Goal: Task Accomplishment & Management: Complete application form

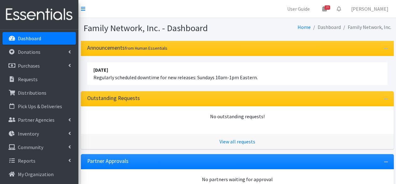
scroll to position [157, 0]
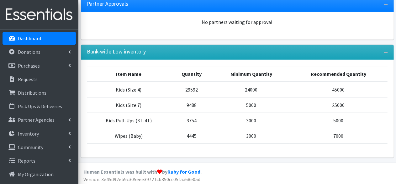
click at [32, 36] on p "Dashboard" at bounding box center [29, 38] width 23 height 6
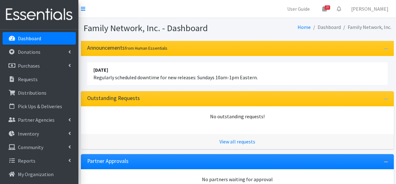
click at [26, 76] on p "Requests" at bounding box center [28, 79] width 20 height 6
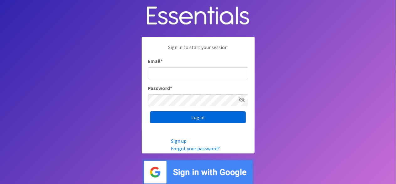
type input "[EMAIL_ADDRESS][DOMAIN_NAME]"
click at [175, 116] on input "Log in" at bounding box center [198, 117] width 96 height 12
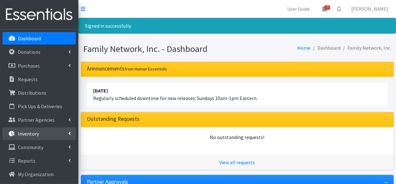
click at [69, 132] on icon at bounding box center [69, 133] width 3 height 5
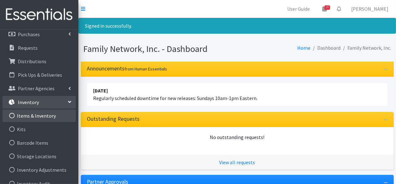
click at [44, 116] on link "Items & Inventory" at bounding box center [39, 115] width 73 height 13
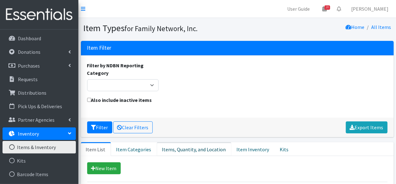
click at [181, 143] on link "Items, Quantity, and Location" at bounding box center [194, 149] width 75 height 14
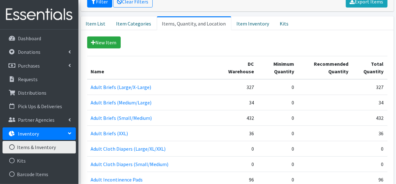
scroll to position [126, 0]
drag, startPoint x: 39, startPoint y: 43, endPoint x: 88, endPoint y: 9, distance: 59.6
click at [39, 43] on link "Dashboard" at bounding box center [39, 38] width 73 height 13
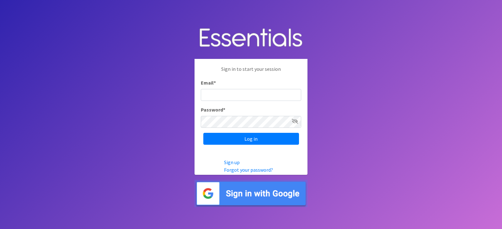
click at [203, 133] on input "Log in" at bounding box center [251, 139] width 96 height 12
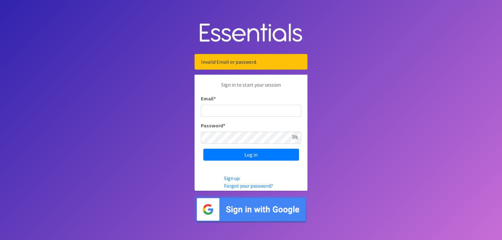
type input "lacey@familynetworknwa.com"
click at [203, 149] on input "Log in" at bounding box center [251, 155] width 96 height 12
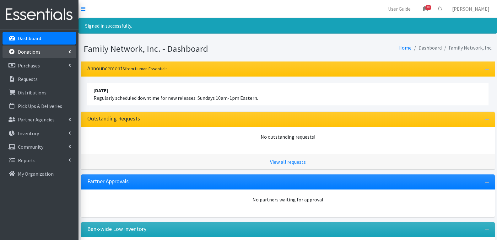
click at [38, 52] on p "Donations" at bounding box center [29, 52] width 23 height 6
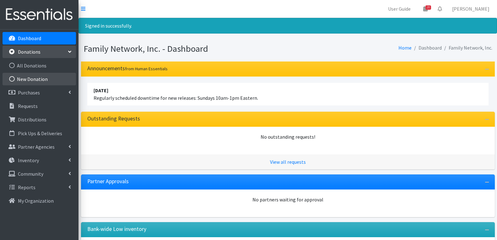
click at [35, 80] on link "New Donation" at bounding box center [39, 79] width 73 height 13
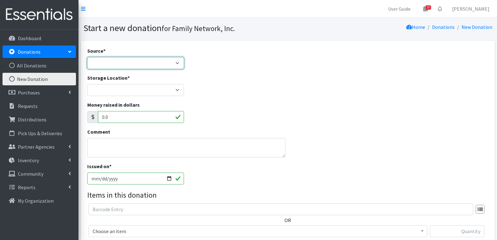
click at [120, 62] on select "Product Drive Manufacturer Donation Site Misc. Donation" at bounding box center [135, 63] width 97 height 12
select select "Product Drive"
click at [87, 57] on select "Product Drive Manufacturer Donation Site Misc. Donation" at bounding box center [135, 63] width 97 height 12
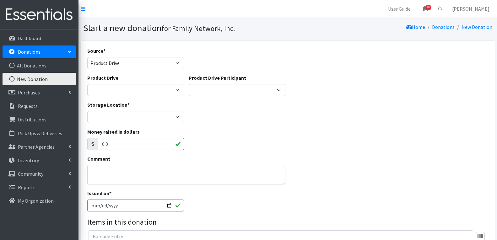
click at [118, 82] on div "Product Drive Arkansas Children's Northwest Diaper Drive Arkansas Music Works a…" at bounding box center [135, 85] width 97 height 22
drag, startPoint x: 118, startPoint y: 86, endPoint x: 120, endPoint y: 92, distance: 6.6
click at [118, 86] on select "Arkansas Children's Northwest Diaper Drive Arkansas Music Works and Bank of Ame…" at bounding box center [135, 90] width 97 height 12
select select "3528"
click at [87, 84] on select "Arkansas Children's Northwest Diaper Drive Arkansas Music Works and Bank of Ame…" at bounding box center [135, 90] width 97 height 12
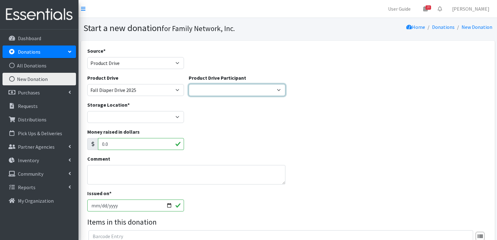
click at [214, 91] on select "Harvest Group Walmart Misc God's Pantry Christ Church Traverse Legacy BLUSH Boo…" at bounding box center [237, 90] width 97 height 12
select select "466"
click at [189, 84] on select "Harvest Group Walmart Misc God's Pantry Christ Church Traverse Legacy BLUSH Boo…" at bounding box center [237, 90] width 97 height 12
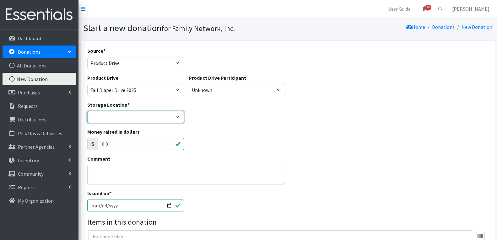
click at [120, 117] on select "DC Warehouse" at bounding box center [135, 117] width 97 height 12
select select "421"
click at [87, 111] on select "DC Warehouse" at bounding box center [135, 117] width 97 height 12
click at [111, 170] on textarea "Comment" at bounding box center [186, 174] width 198 height 19
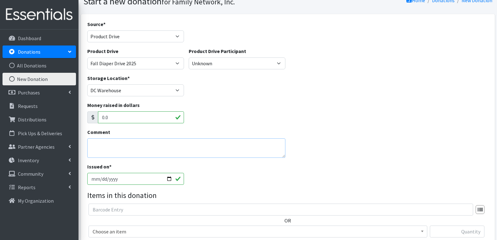
scroll to position [63, 0]
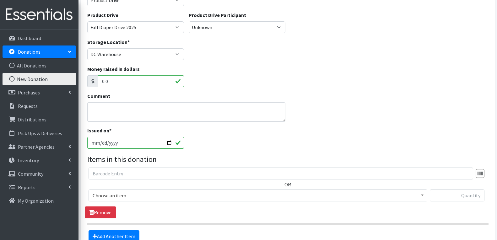
click at [158, 199] on span "Choose an item" at bounding box center [258, 195] width 330 height 9
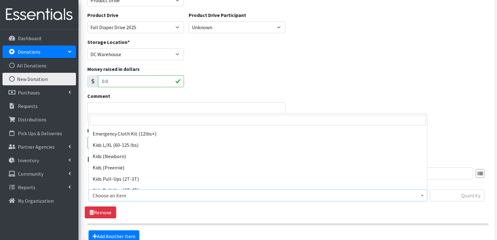
scroll to position [251, 0]
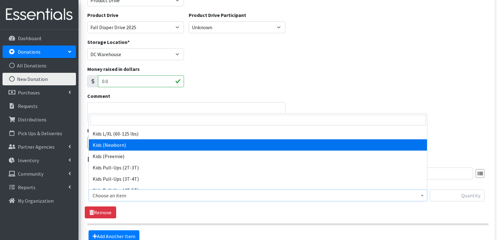
drag, startPoint x: 121, startPoint y: 145, endPoint x: 130, endPoint y: 145, distance: 9.7
select select "4560"
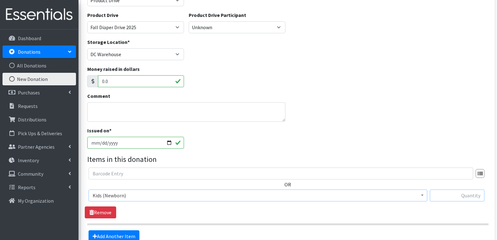
click at [450, 196] on input "text" at bounding box center [457, 196] width 55 height 12
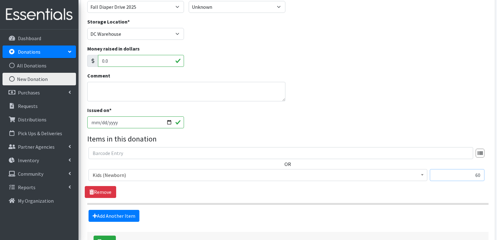
scroll to position [94, 0]
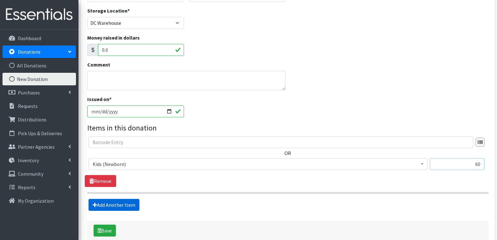
type input "60"
click at [122, 202] on link "Add Another Item" at bounding box center [113, 205] width 51 height 12
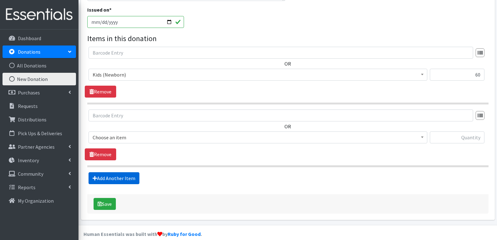
scroll to position [192, 0]
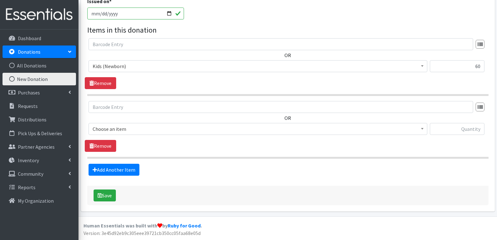
click at [128, 131] on span "Choose an item" at bounding box center [258, 129] width 330 height 9
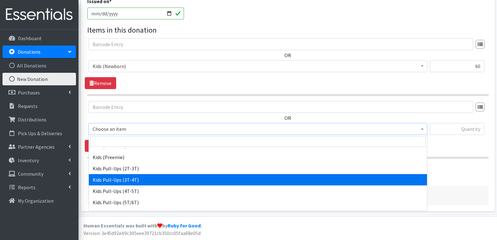
scroll to position [282, 0]
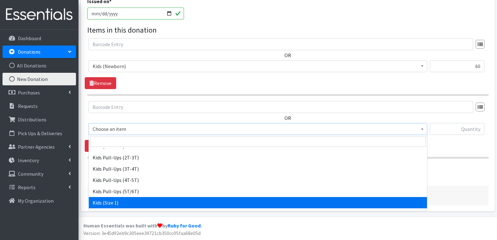
select select "4561"
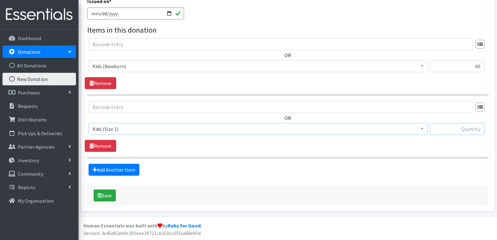
click at [456, 125] on input "text" at bounding box center [457, 129] width 55 height 12
type input "15"
click at [116, 169] on link "Add Another Item" at bounding box center [113, 170] width 51 height 12
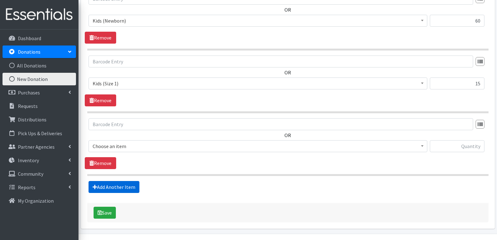
scroll to position [255, 0]
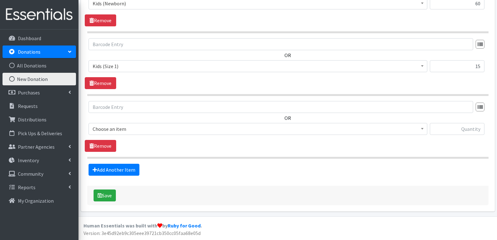
click at [127, 129] on span "Choose an item" at bounding box center [258, 129] width 330 height 9
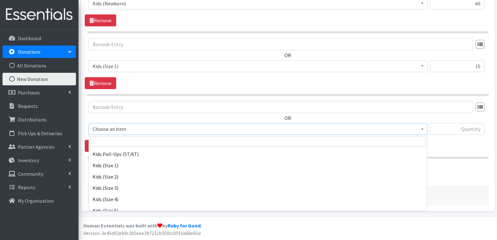
scroll to position [345, 0]
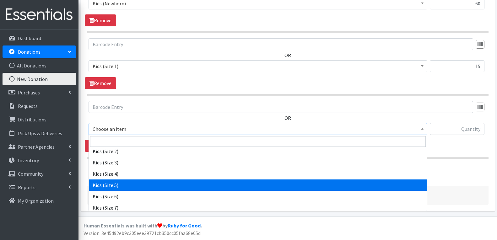
select select "4568"
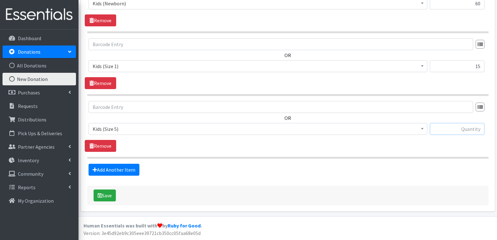
click at [450, 127] on input "text" at bounding box center [457, 129] width 55 height 12
type input "9"
click at [125, 174] on link "Add Another Item" at bounding box center [113, 170] width 51 height 12
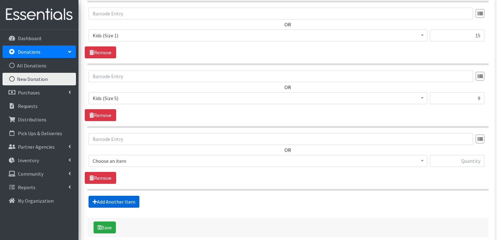
scroll to position [318, 0]
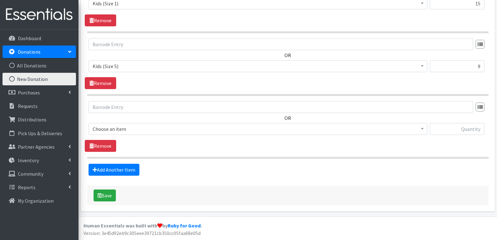
click at [136, 128] on span "Choose an item" at bounding box center [258, 129] width 330 height 9
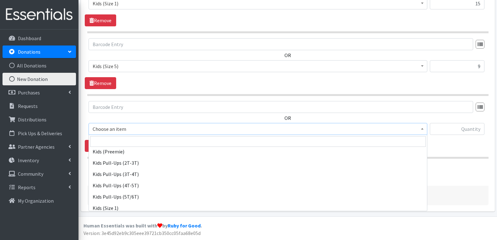
scroll to position [282, 0]
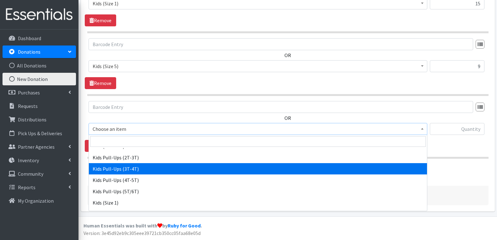
select select "4574"
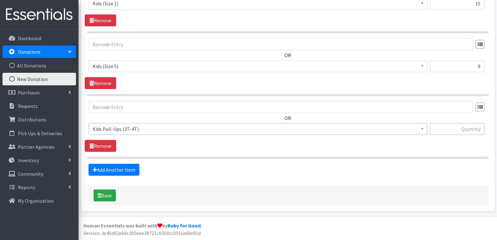
click at [449, 131] on input "text" at bounding box center [457, 129] width 55 height 12
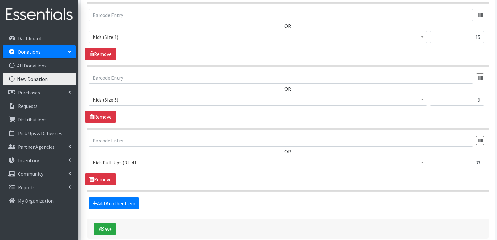
scroll to position [318, 0]
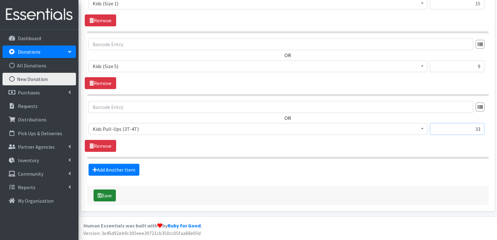
type input "33"
click at [108, 196] on button "Save" at bounding box center [105, 196] width 22 height 12
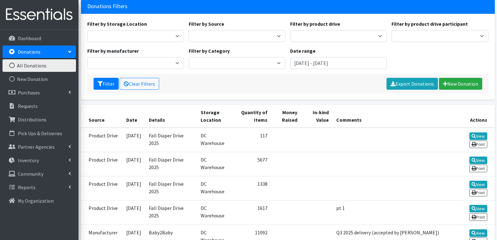
scroll to position [63, 0]
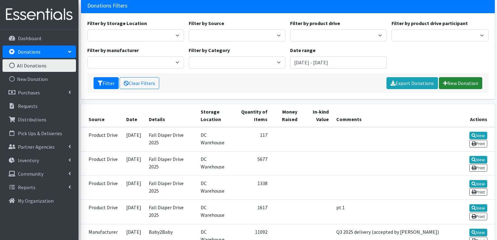
click at [451, 82] on link "New Donation" at bounding box center [460, 83] width 43 height 12
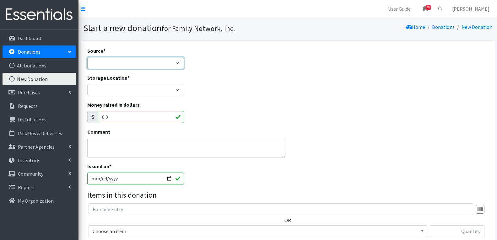
click at [148, 61] on select "Product Drive Manufacturer Donation Site Misc. Donation" at bounding box center [135, 63] width 97 height 12
select select "Product Drive"
click at [87, 57] on select "Product Drive Manufacturer Donation Site Misc. Donation" at bounding box center [135, 63] width 97 height 12
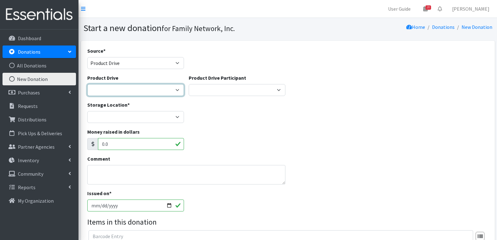
click at [121, 86] on select "[US_STATE] Children's Northwest Diaper Drive [US_STATE] Music Works and Bank of…" at bounding box center [135, 90] width 97 height 12
select select "3528"
click at [87, 84] on select "[US_STATE] Children's Northwest Diaper Drive [US_STATE] Music Works and Bank of…" at bounding box center [135, 90] width 97 height 12
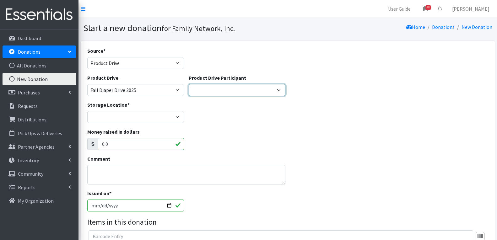
drag, startPoint x: 214, startPoint y: 88, endPoint x: 212, endPoint y: 95, distance: 7.2
click at [214, 88] on select "Harvest Group Walmart Misc God's Pantry Christ Church Traverse Legacy BLUSH Boo…" at bounding box center [237, 90] width 97 height 12
select select "1406"
click at [189, 84] on select "Harvest Group Walmart Misc God's Pantry Christ Church Traverse Legacy BLUSH Boo…" at bounding box center [237, 90] width 97 height 12
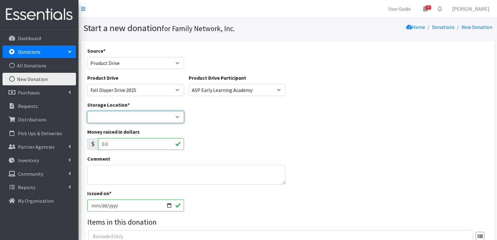
drag, startPoint x: 142, startPoint y: 116, endPoint x: 141, endPoint y: 121, distance: 5.2
click at [142, 116] on select "DC Warehouse" at bounding box center [135, 117] width 97 height 12
select select "421"
click at [87, 111] on select "DC Warehouse" at bounding box center [135, 117] width 97 height 12
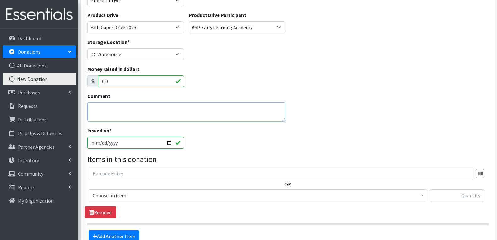
click at [105, 105] on textarea "Comment" at bounding box center [186, 111] width 198 height 19
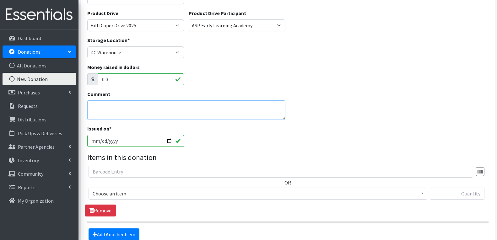
scroll to position [126, 0]
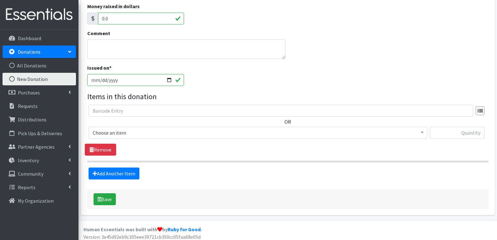
click at [130, 131] on span "Choose an item" at bounding box center [258, 132] width 330 height 9
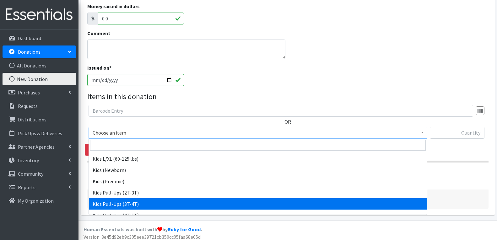
scroll to position [314, 0]
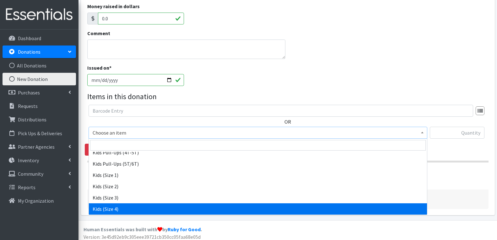
select select "4567"
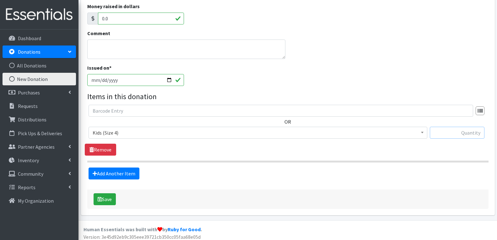
click at [443, 130] on input "text" at bounding box center [457, 133] width 55 height 12
type input "104"
click at [121, 172] on link "Add Another Item" at bounding box center [113, 174] width 51 height 12
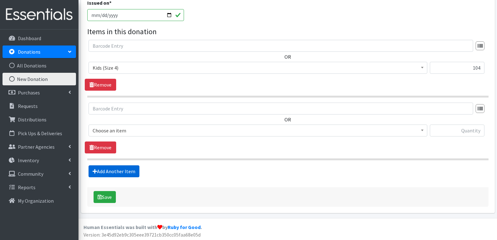
scroll to position [192, 0]
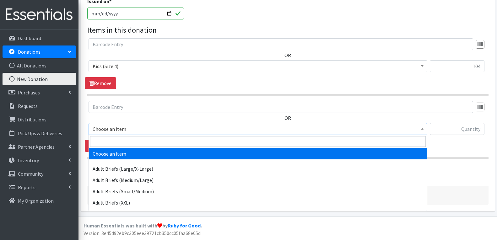
click at [127, 129] on span "Choose an item" at bounding box center [258, 129] width 330 height 9
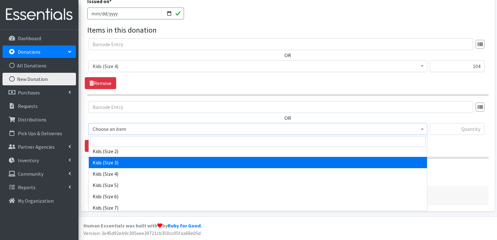
scroll to position [314, 0]
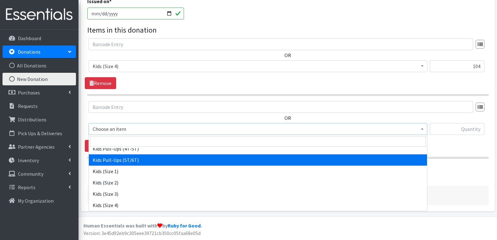
select select "14456"
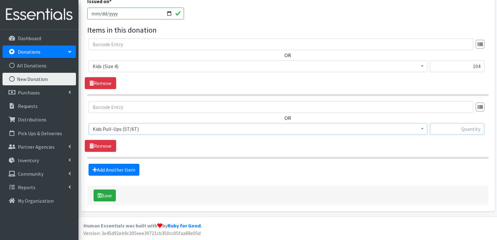
click at [443, 129] on input "text" at bounding box center [457, 129] width 55 height 12
type input "12"
click at [112, 174] on link "Add Another Item" at bounding box center [113, 170] width 51 height 12
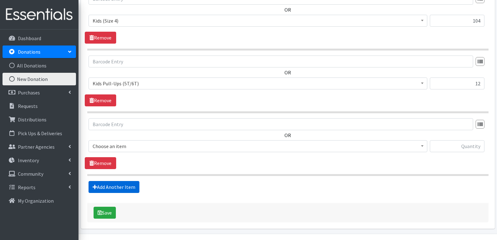
scroll to position [255, 0]
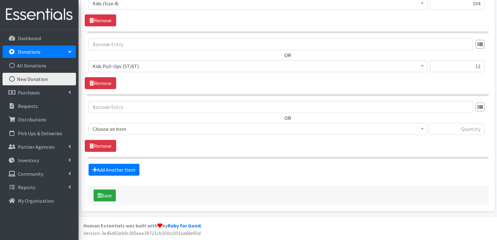
click at [132, 128] on span "Choose an item" at bounding box center [258, 129] width 330 height 9
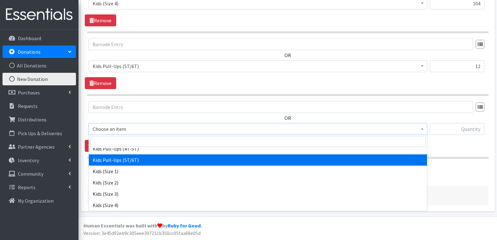
scroll to position [345, 0]
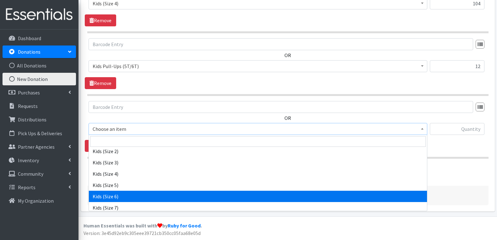
select select "4572"
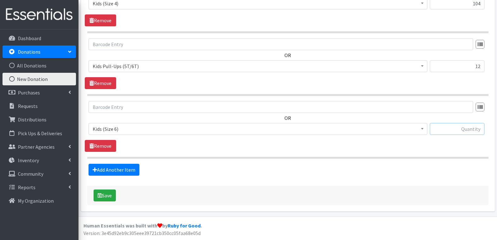
click at [458, 131] on input "text" at bounding box center [457, 129] width 55 height 12
type input "7"
click at [117, 173] on link "Add Another Item" at bounding box center [113, 170] width 51 height 12
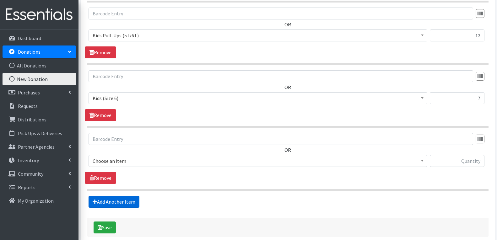
scroll to position [318, 0]
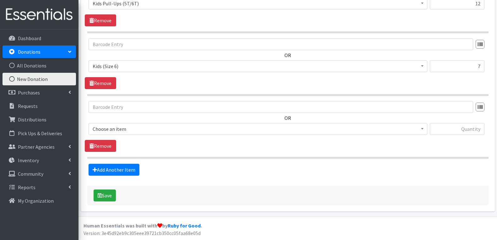
click at [143, 129] on span "Choose an item" at bounding box center [258, 129] width 330 height 9
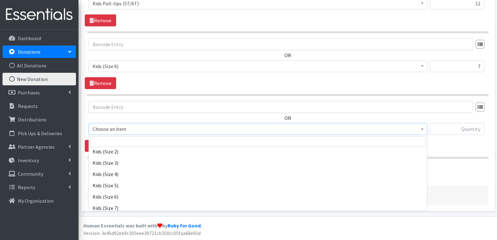
scroll to position [345, 0]
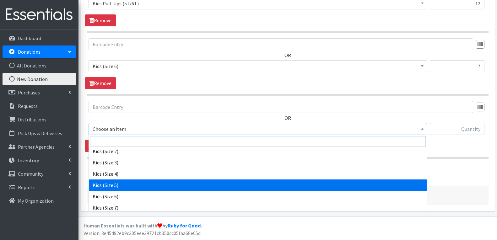
select select "4568"
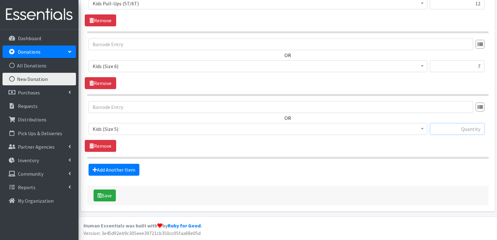
click at [468, 126] on input "text" at bounding box center [457, 129] width 55 height 12
type input "2"
click at [122, 172] on link "Add Another Item" at bounding box center [113, 170] width 51 height 12
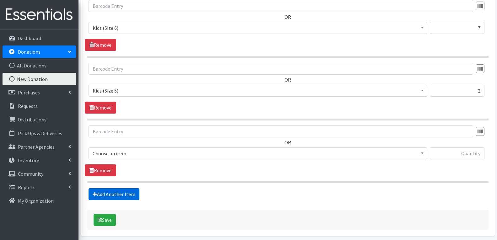
scroll to position [380, 0]
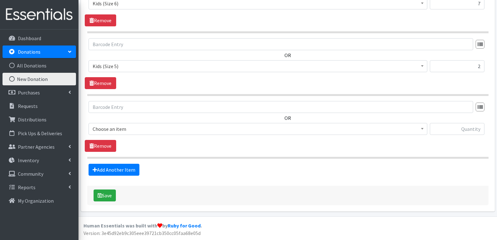
click at [122, 128] on span "Choose an item" at bounding box center [258, 129] width 330 height 9
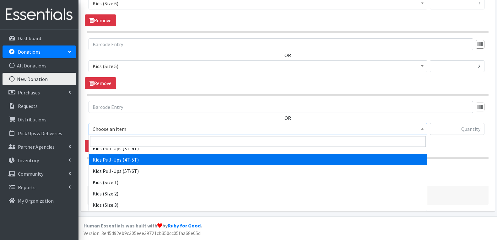
scroll to position [314, 0]
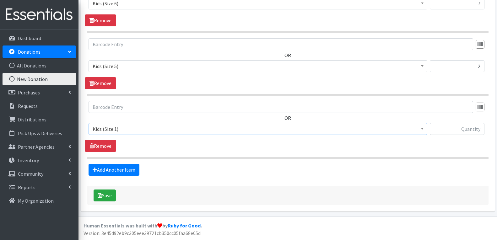
click at [117, 131] on span "Kids (Size 1)" at bounding box center [258, 129] width 330 height 9
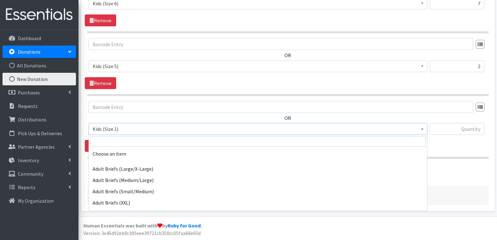
scroll to position [320, 0]
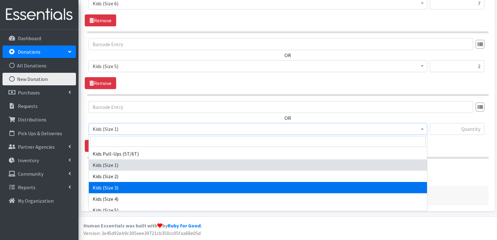
select select "4566"
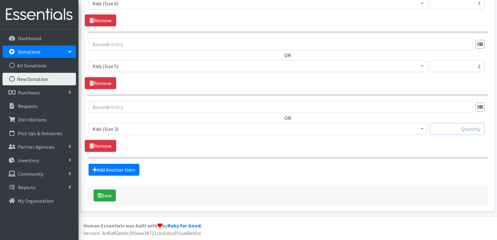
click at [457, 133] on input "text" at bounding box center [457, 129] width 55 height 12
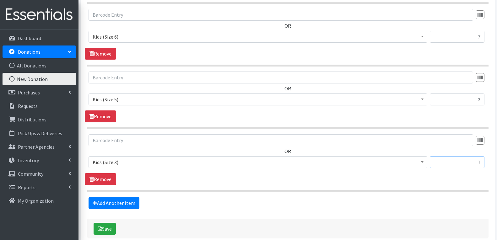
scroll to position [380, 0]
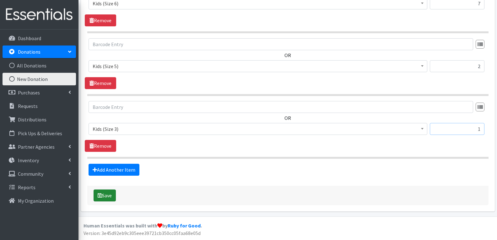
type input "1"
click at [103, 197] on button "Save" at bounding box center [105, 196] width 22 height 12
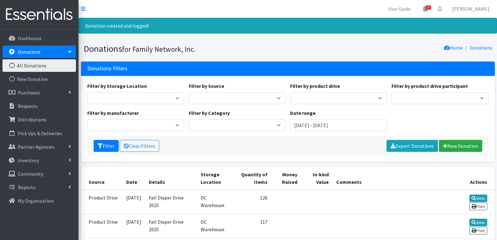
click at [248, 161] on div "Filter by Storage Location DC Warehouse Filter by Source Manufacturer Misc. Don…" at bounding box center [288, 119] width 414 height 86
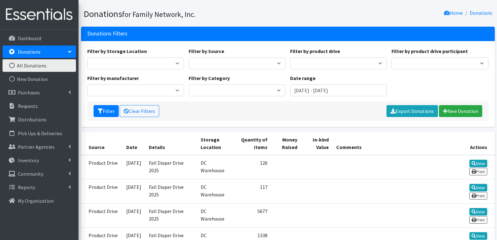
scroll to position [31, 0]
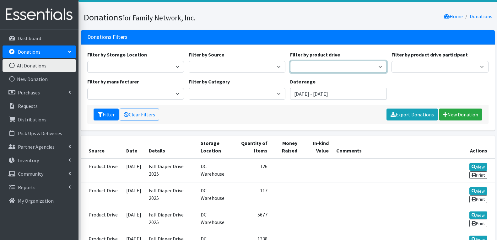
click at [308, 71] on select "Arkansas Children's Northwest Diaper Drive Arkansas Music Works and Bank of Ame…" at bounding box center [338, 67] width 97 height 12
select select "3528"
click at [290, 61] on select "Arkansas Children's Northwest Diaper Drive Arkansas Music Works and Bank of Ame…" at bounding box center [338, 67] width 97 height 12
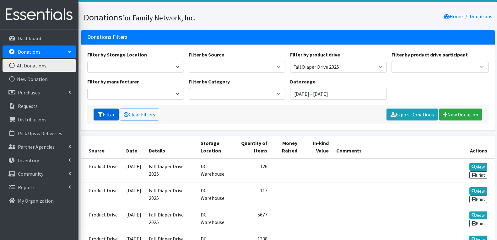
click at [104, 115] on button "Filter" at bounding box center [106, 115] width 25 height 12
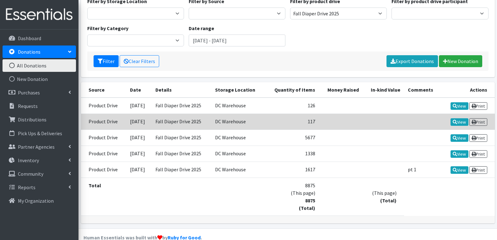
scroll to position [76, 0]
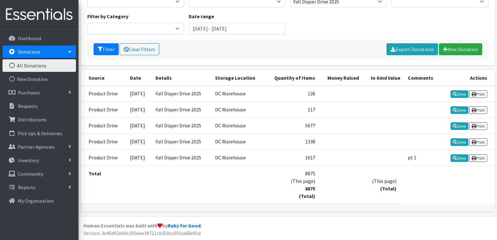
drag, startPoint x: 304, startPoint y: 174, endPoint x: 327, endPoint y: 175, distance: 22.3
click at [327, 175] on tr "Total 8875 (This page) 8875 (Total) (This page) (Total)" at bounding box center [288, 185] width 414 height 38
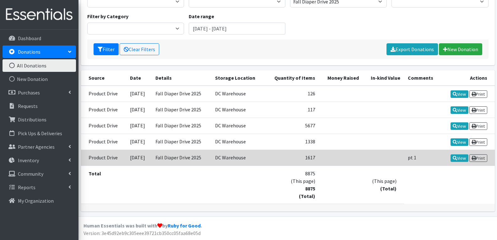
click at [453, 154] on td "View Print" at bounding box center [468, 158] width 54 height 16
click at [452, 162] on link "View" at bounding box center [459, 158] width 18 height 8
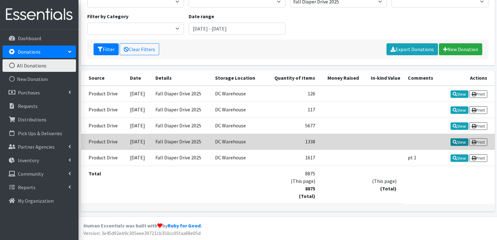
click at [450, 142] on link "View" at bounding box center [459, 142] width 18 height 8
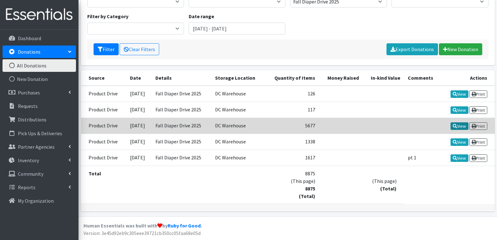
click at [454, 126] on icon at bounding box center [455, 126] width 4 height 4
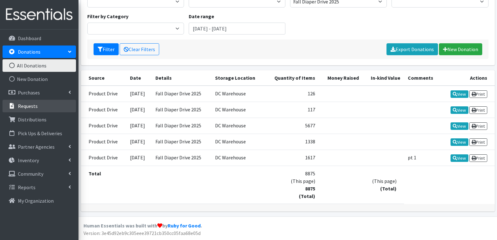
click at [15, 107] on icon at bounding box center [12, 106] width 8 height 6
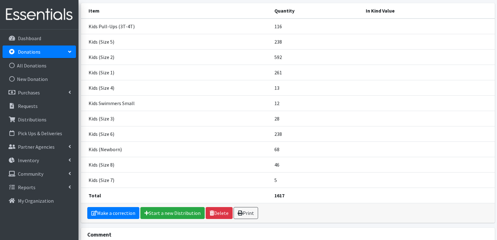
scroll to position [63, 0]
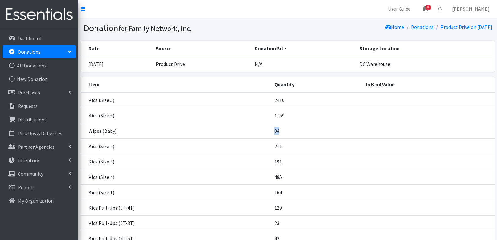
drag, startPoint x: 267, startPoint y: 134, endPoint x: 301, endPoint y: 132, distance: 34.6
click at [301, 132] on tr "Wipes (Baby) 84" at bounding box center [288, 130] width 414 height 15
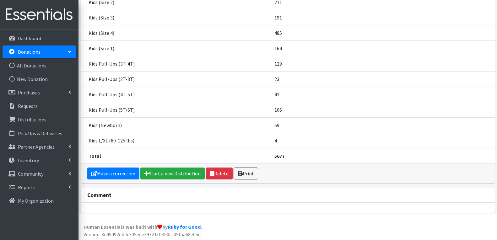
scroll to position [145, 0]
